Goal: Transaction & Acquisition: Purchase product/service

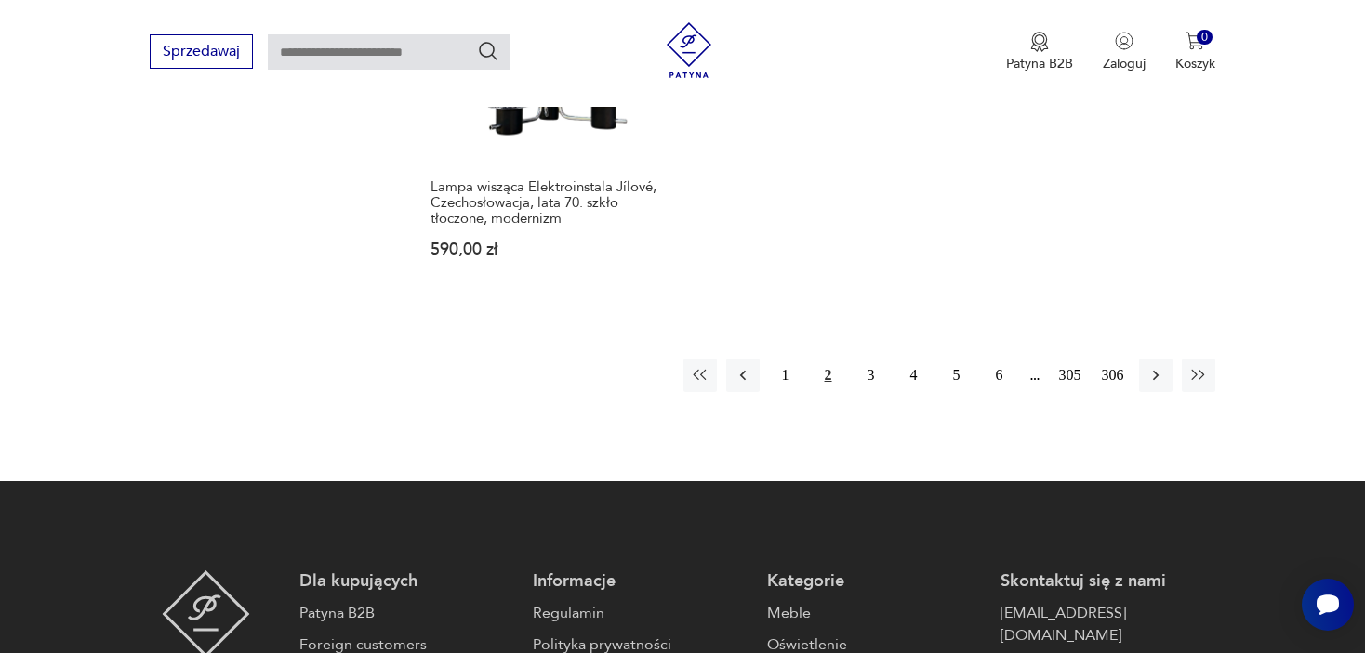
scroll to position [2947, 0]
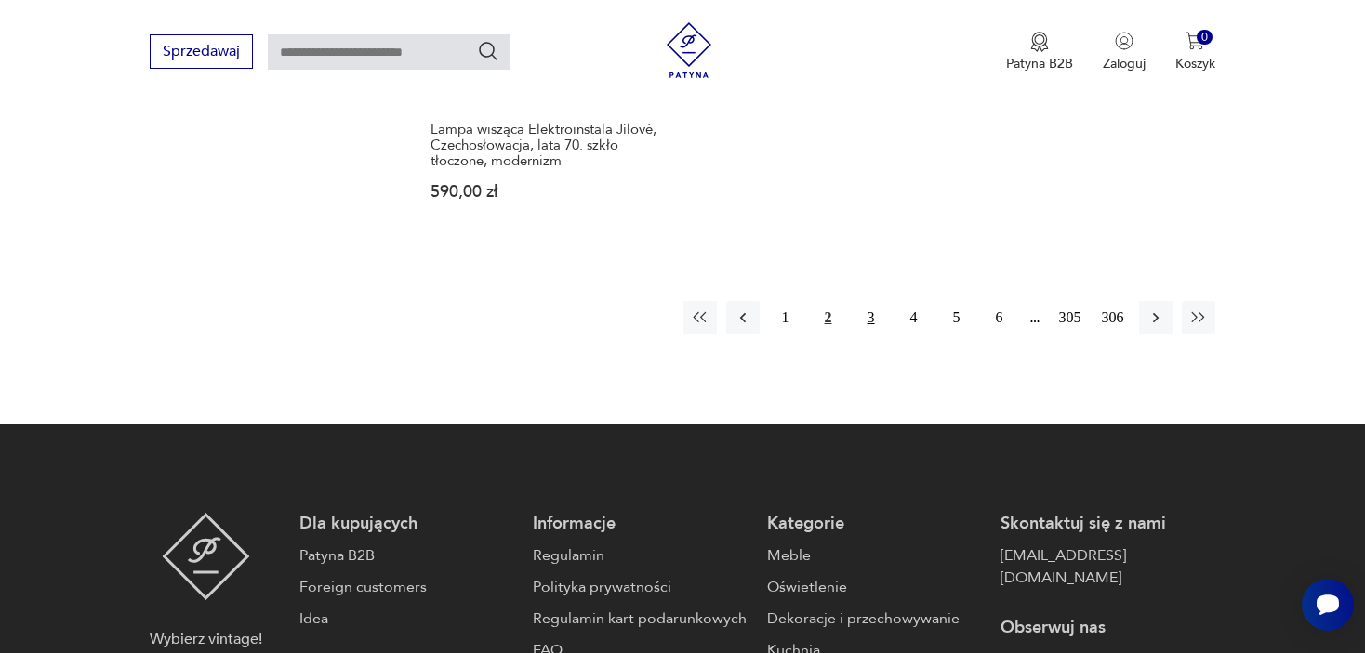
click at [869, 304] on button "3" at bounding box center [870, 317] width 33 height 33
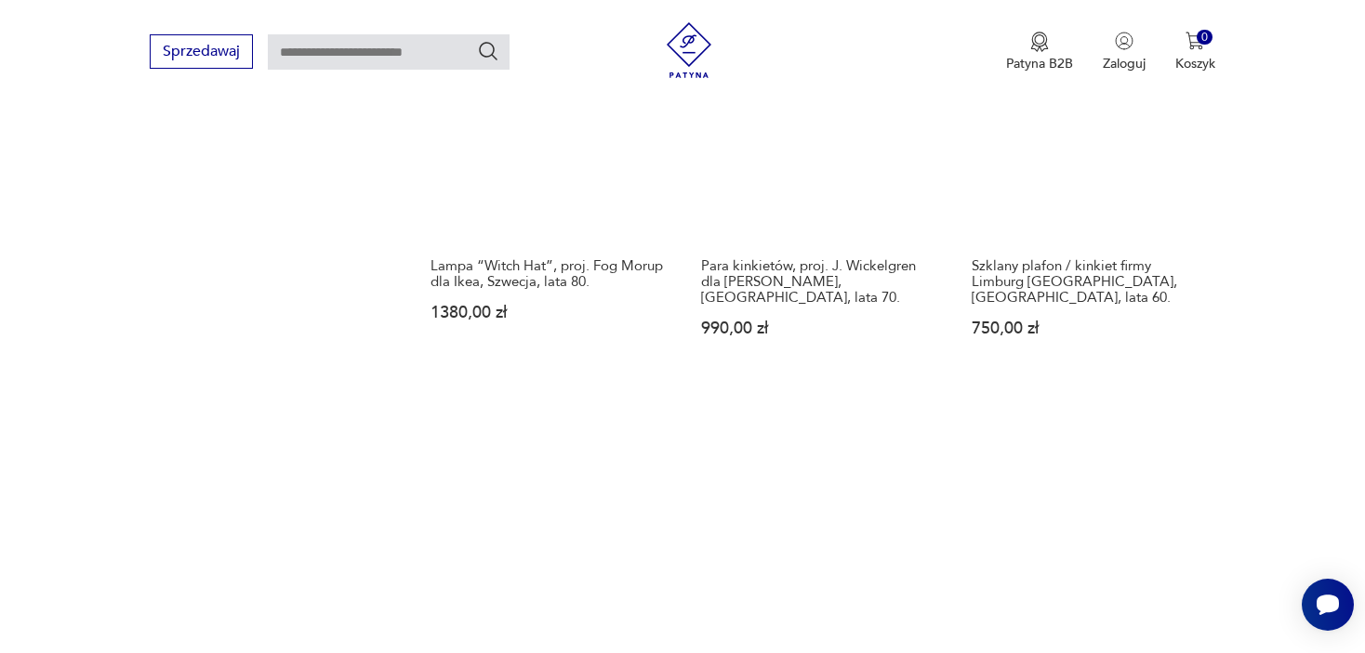
scroll to position [2668, 0]
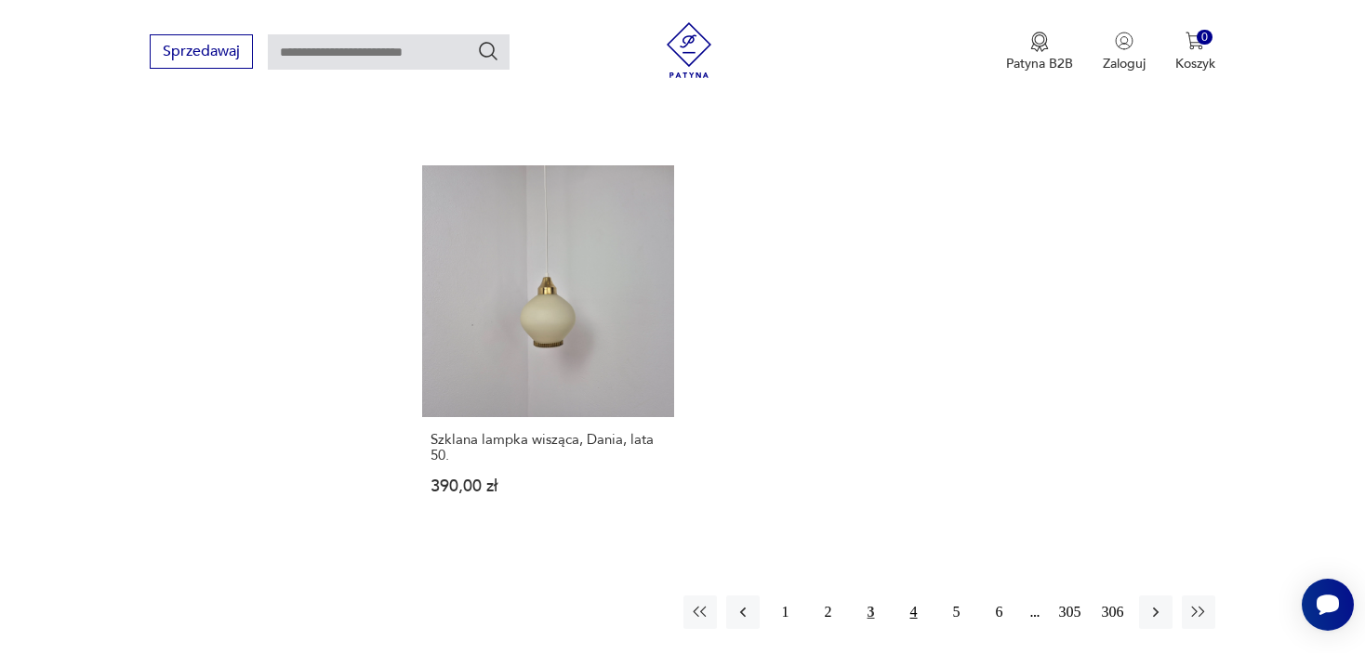
click at [916, 596] on button "4" at bounding box center [913, 612] width 33 height 33
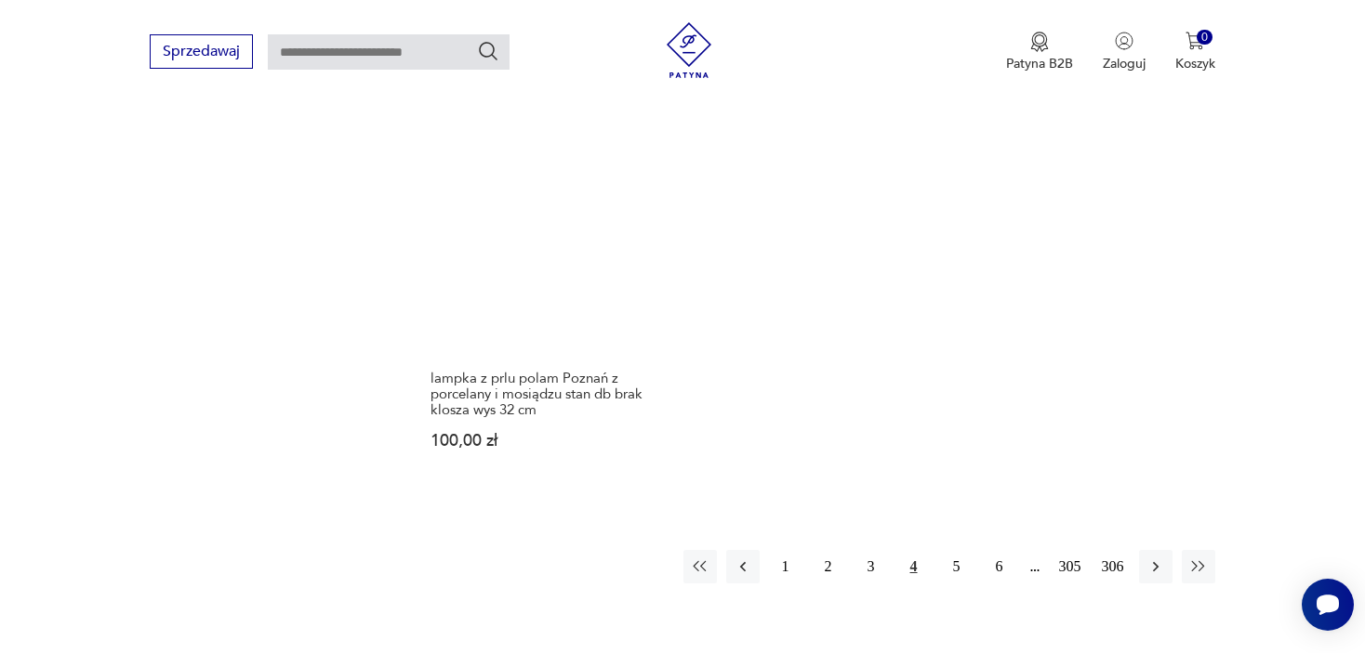
scroll to position [2801, 0]
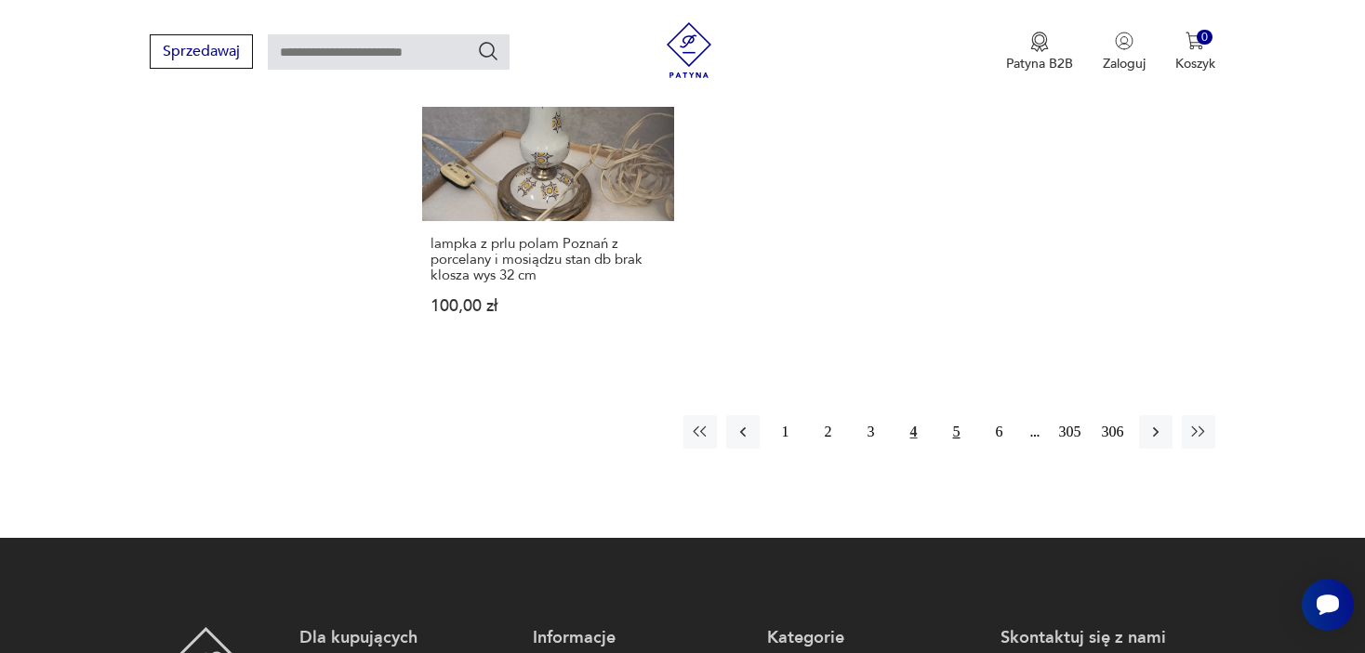
click at [955, 415] on button "5" at bounding box center [956, 431] width 33 height 33
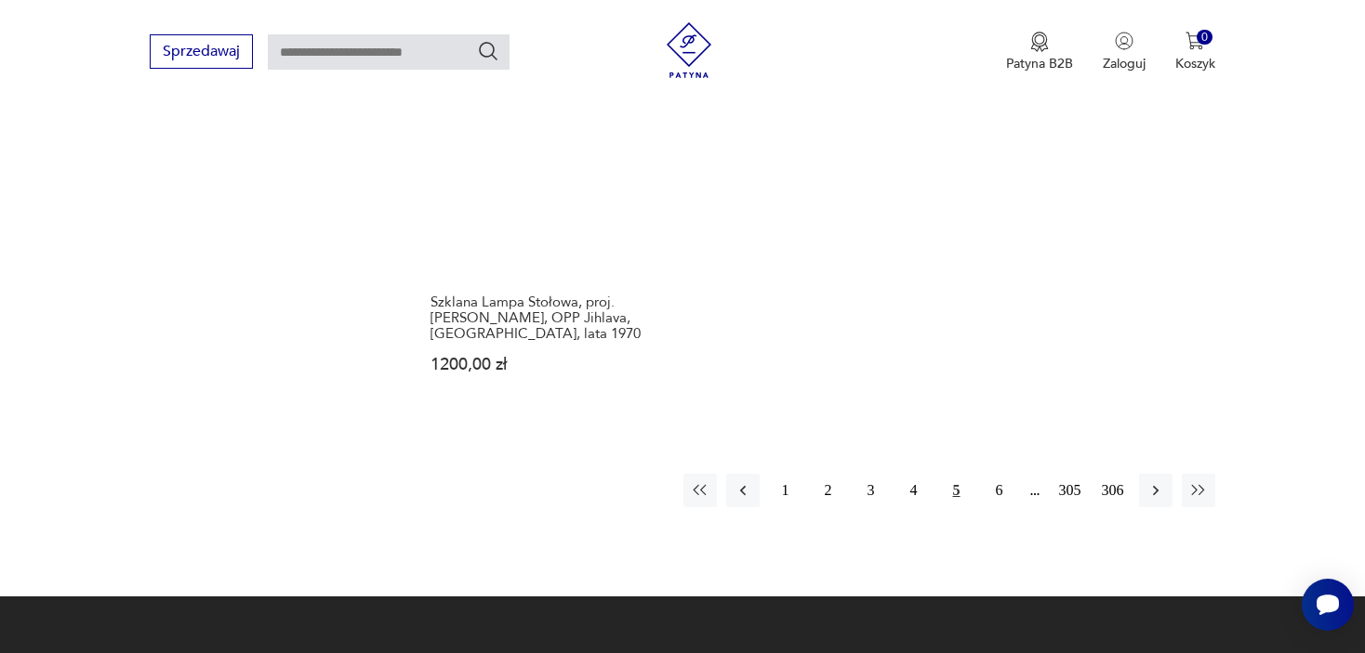
scroll to position [2854, 0]
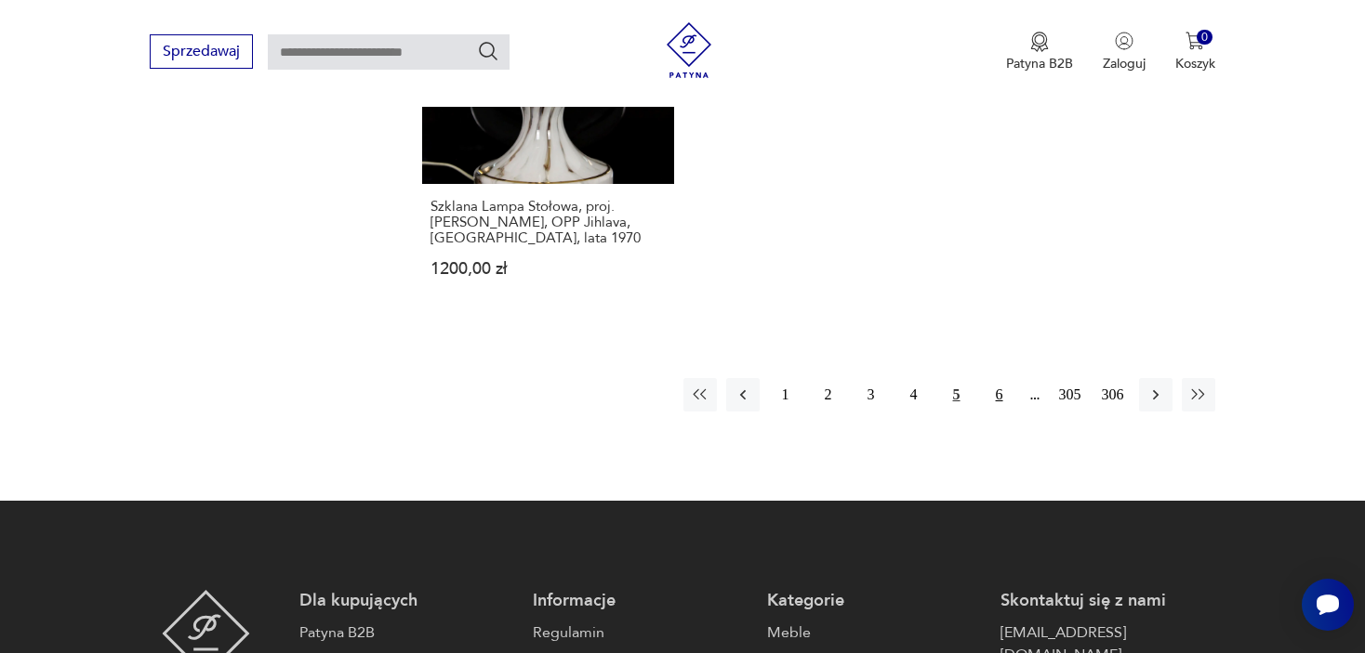
click at [999, 378] on button "6" at bounding box center [998, 394] width 33 height 33
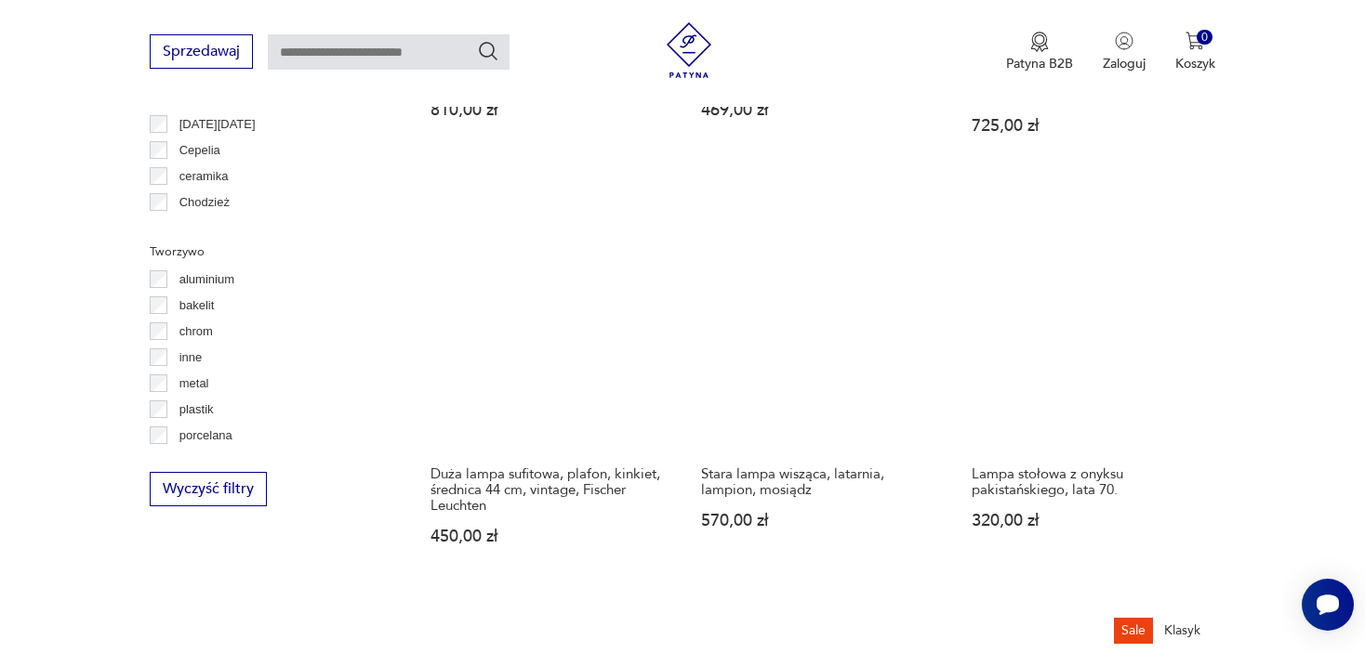
scroll to position [1831, 0]
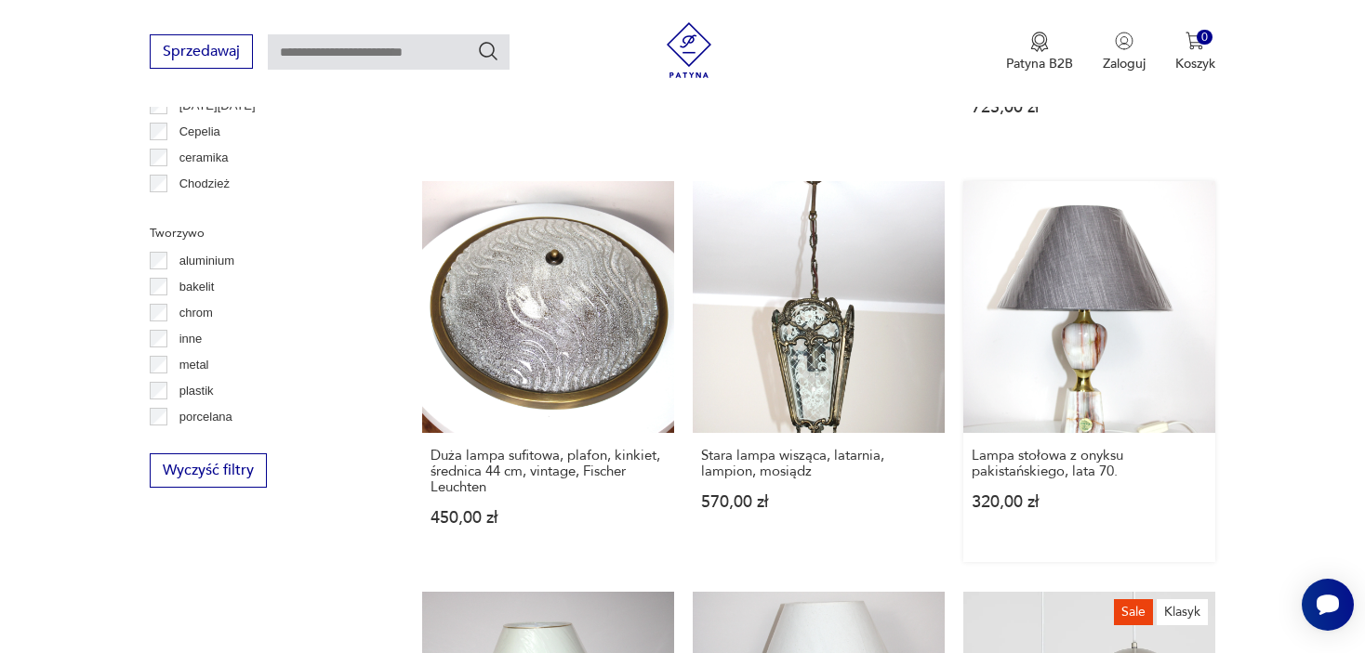
click at [1114, 340] on link "Lampa stołowa z onyksu pakistańskiego, lata 70. 320,00 zł" at bounding box center [1089, 371] width 252 height 381
